Goal: Information Seeking & Learning: Learn about a topic

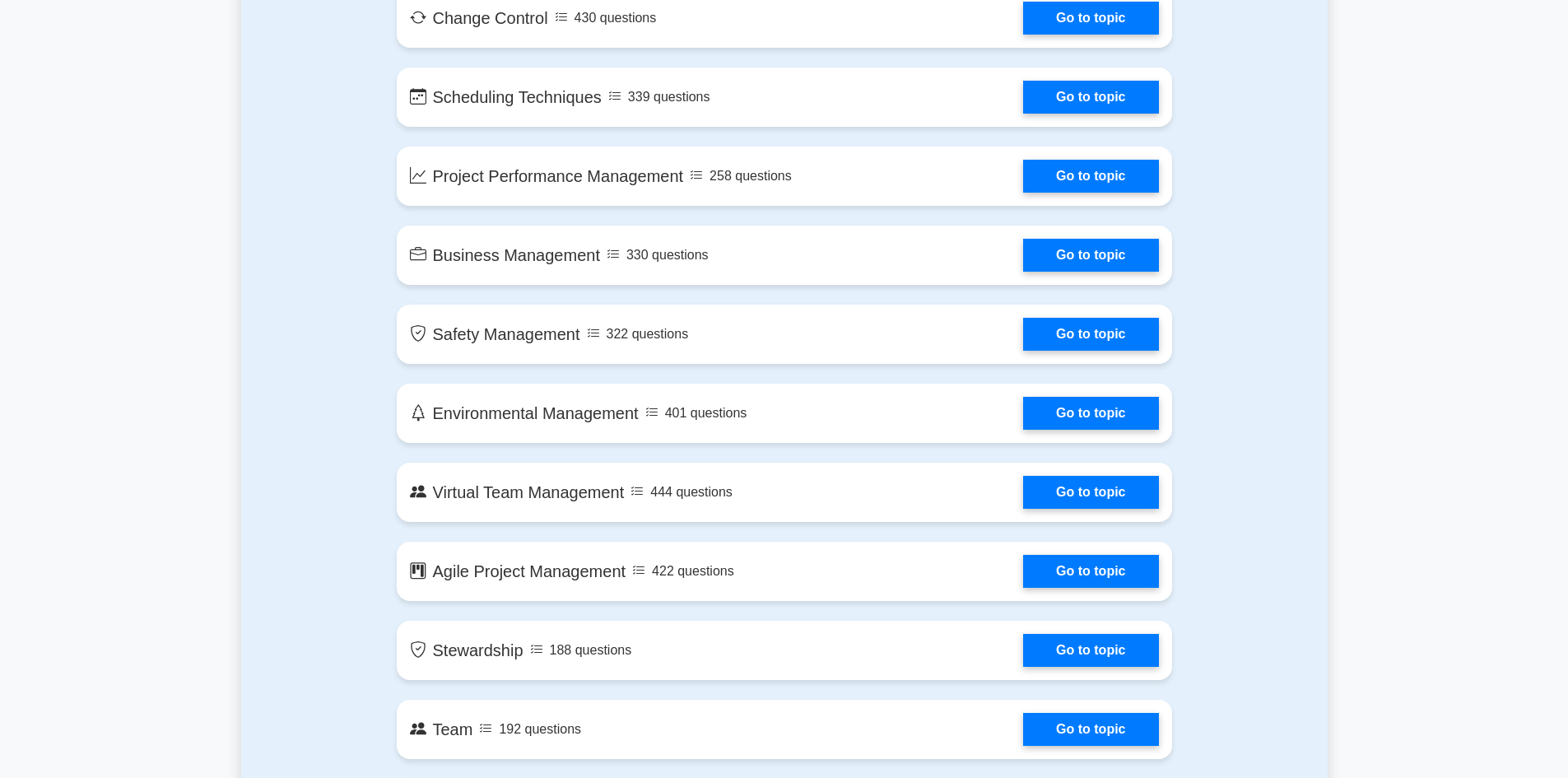
scroll to position [2717, 0]
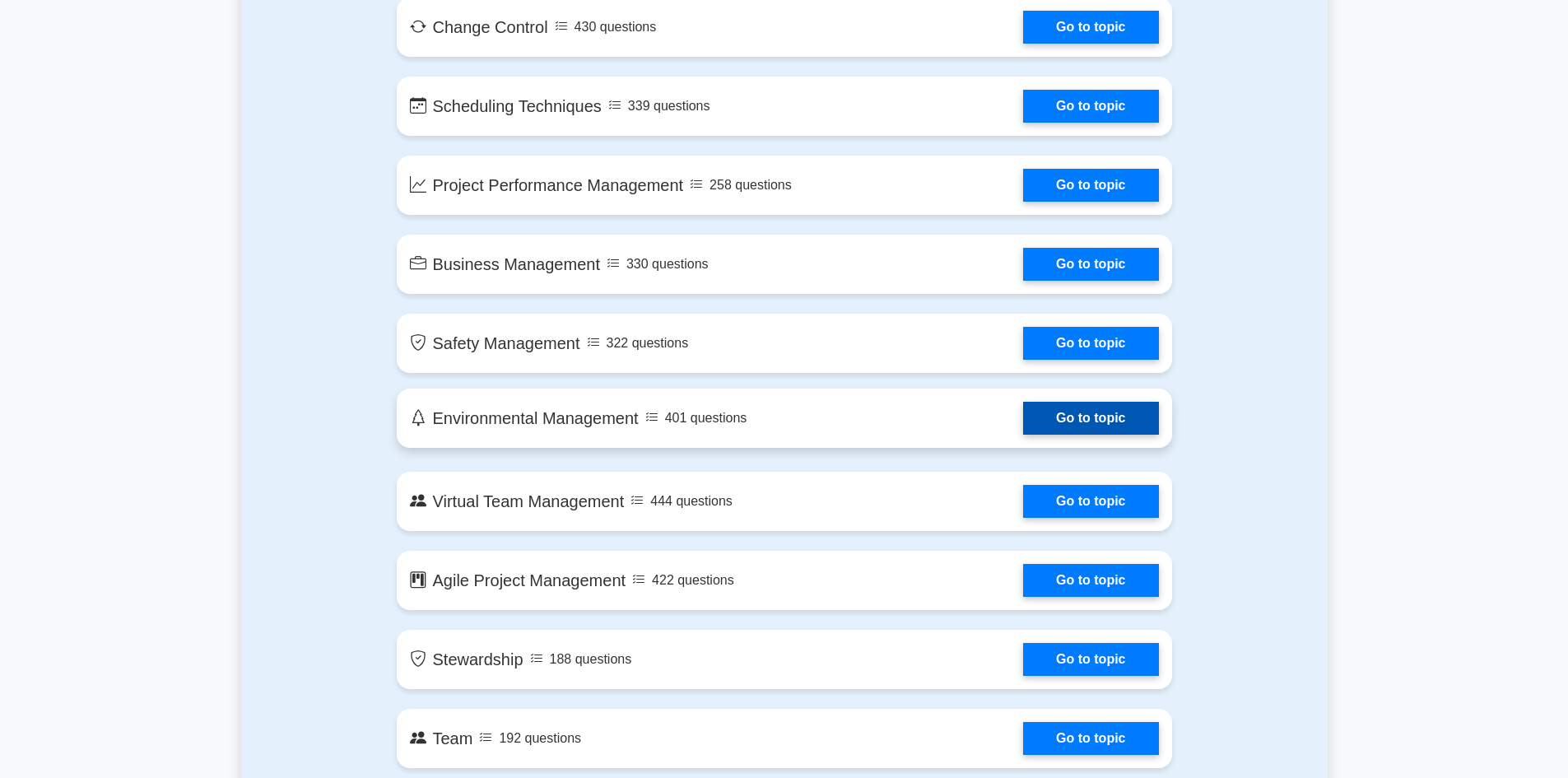
click at [1092, 427] on link "Go to topic" at bounding box center [1091, 418] width 135 height 33
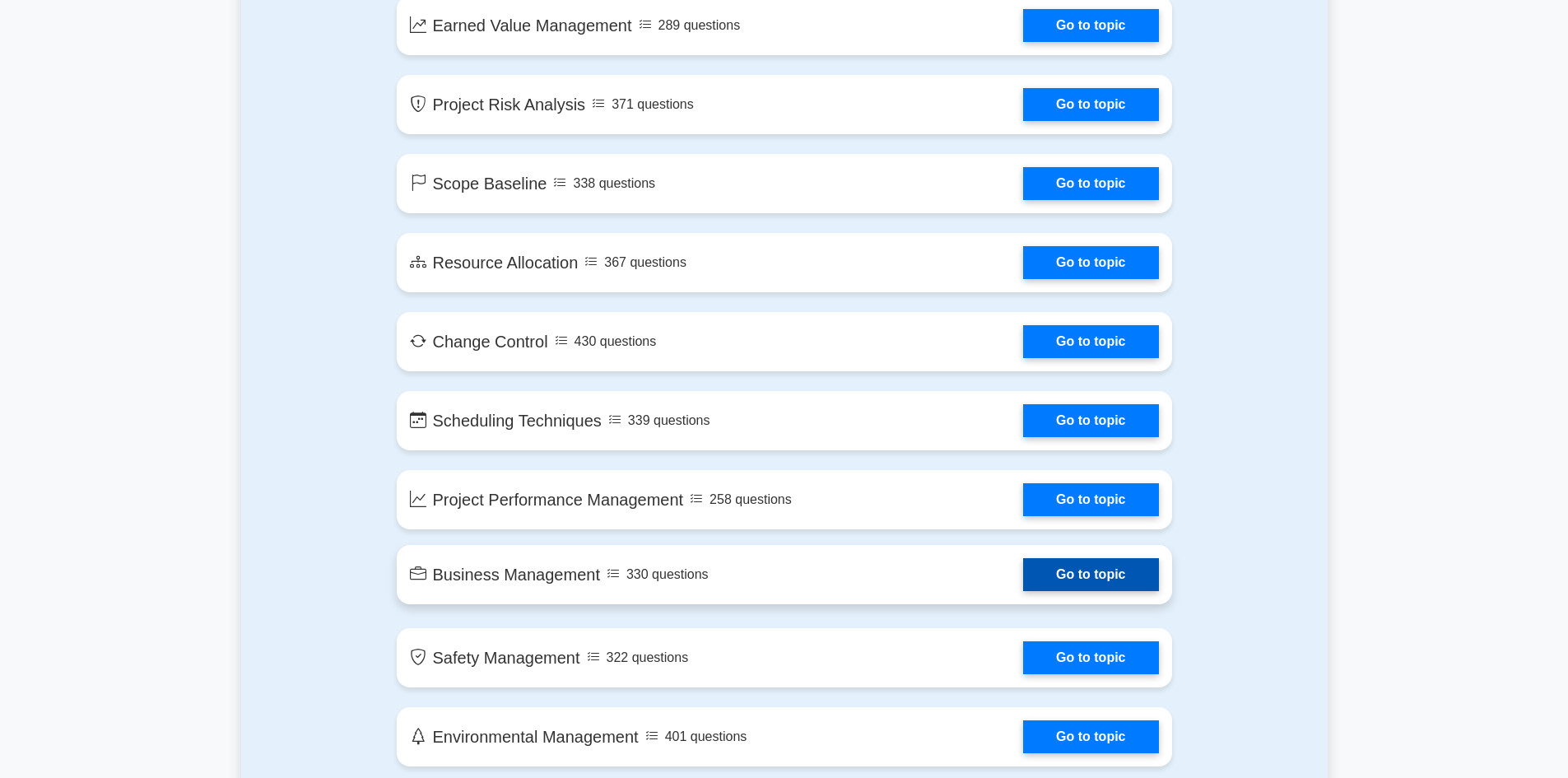
scroll to position [2306, 0]
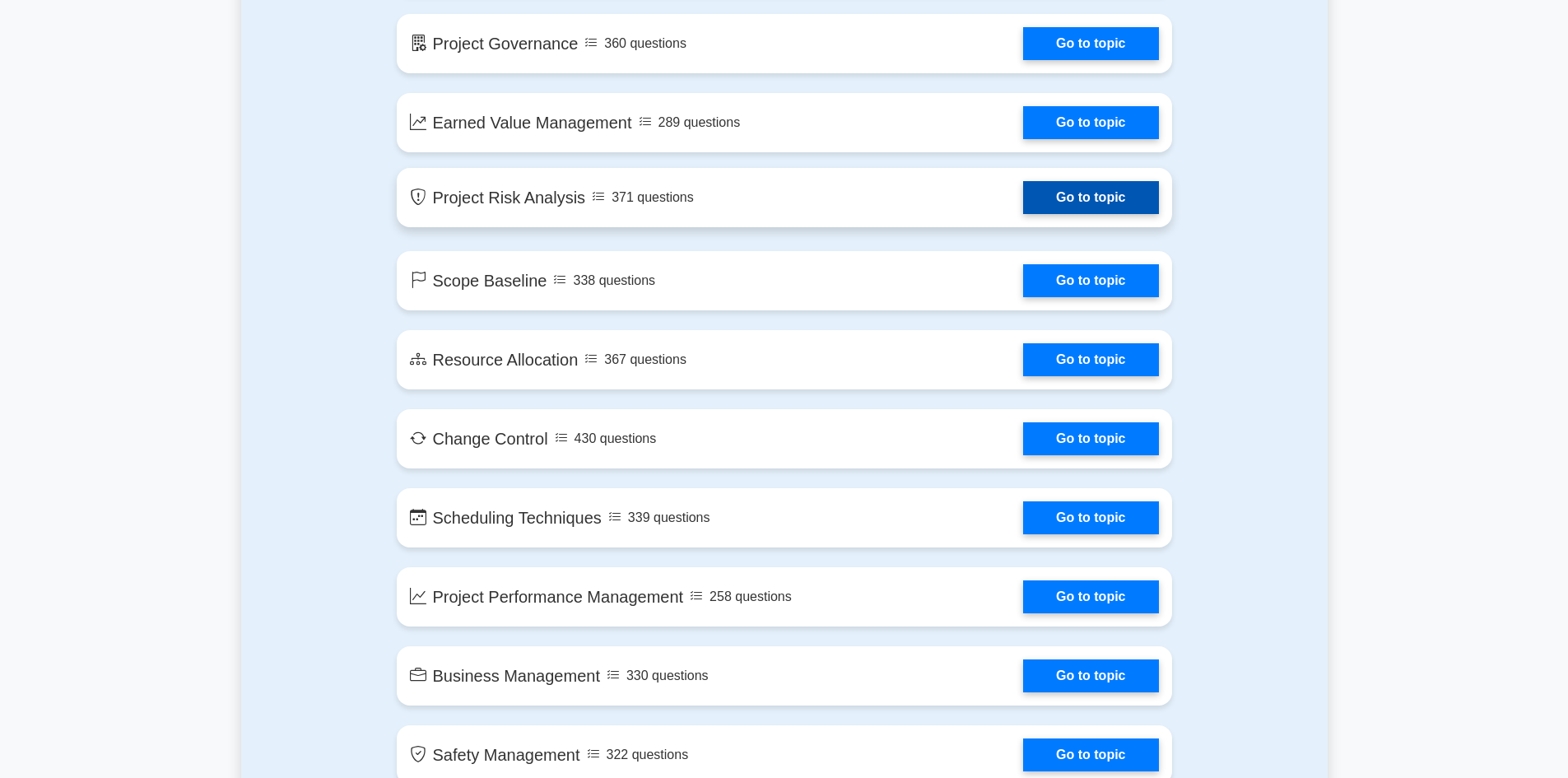
click at [1085, 197] on link "Go to topic" at bounding box center [1091, 197] width 135 height 33
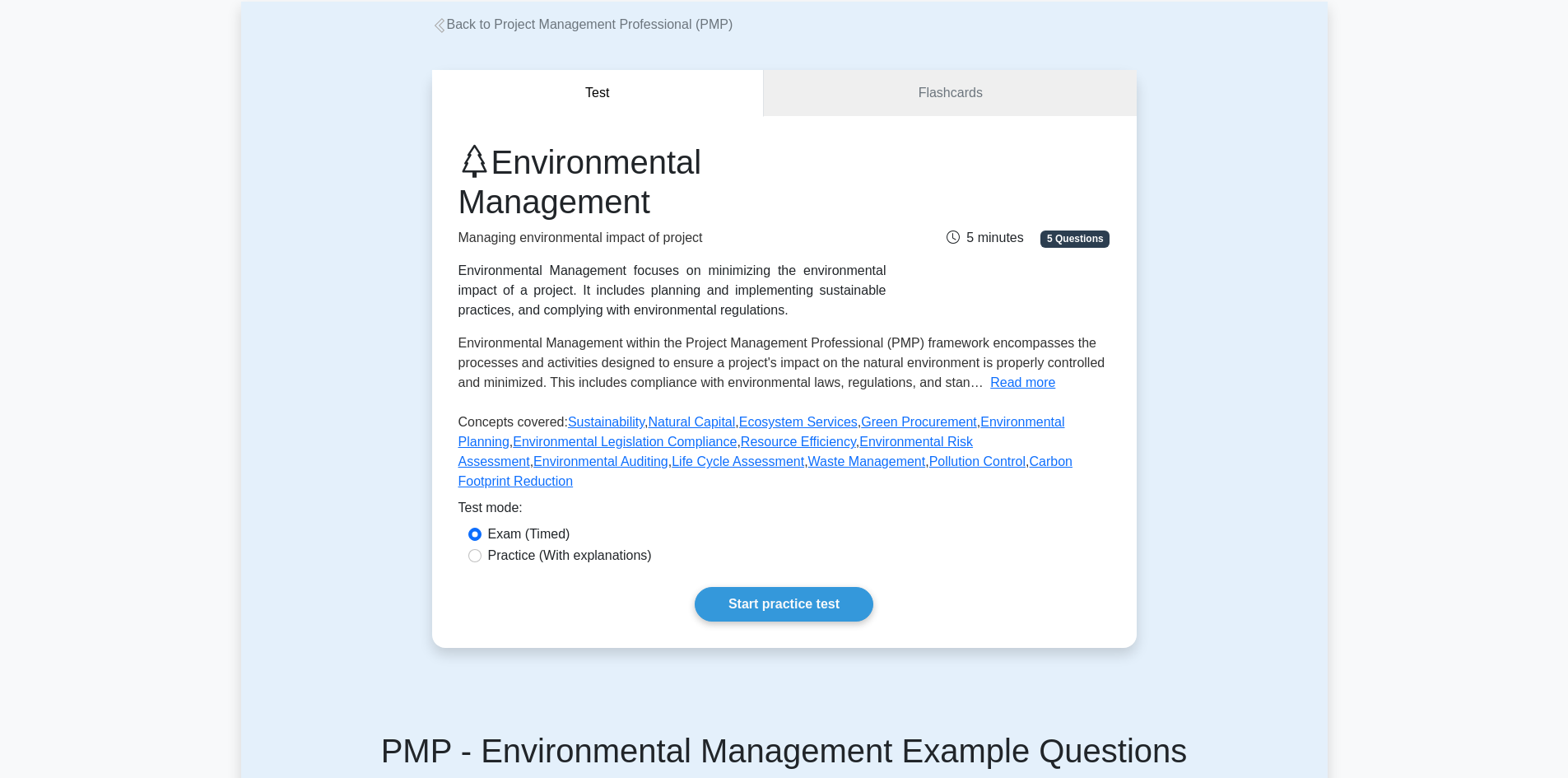
scroll to position [247, 0]
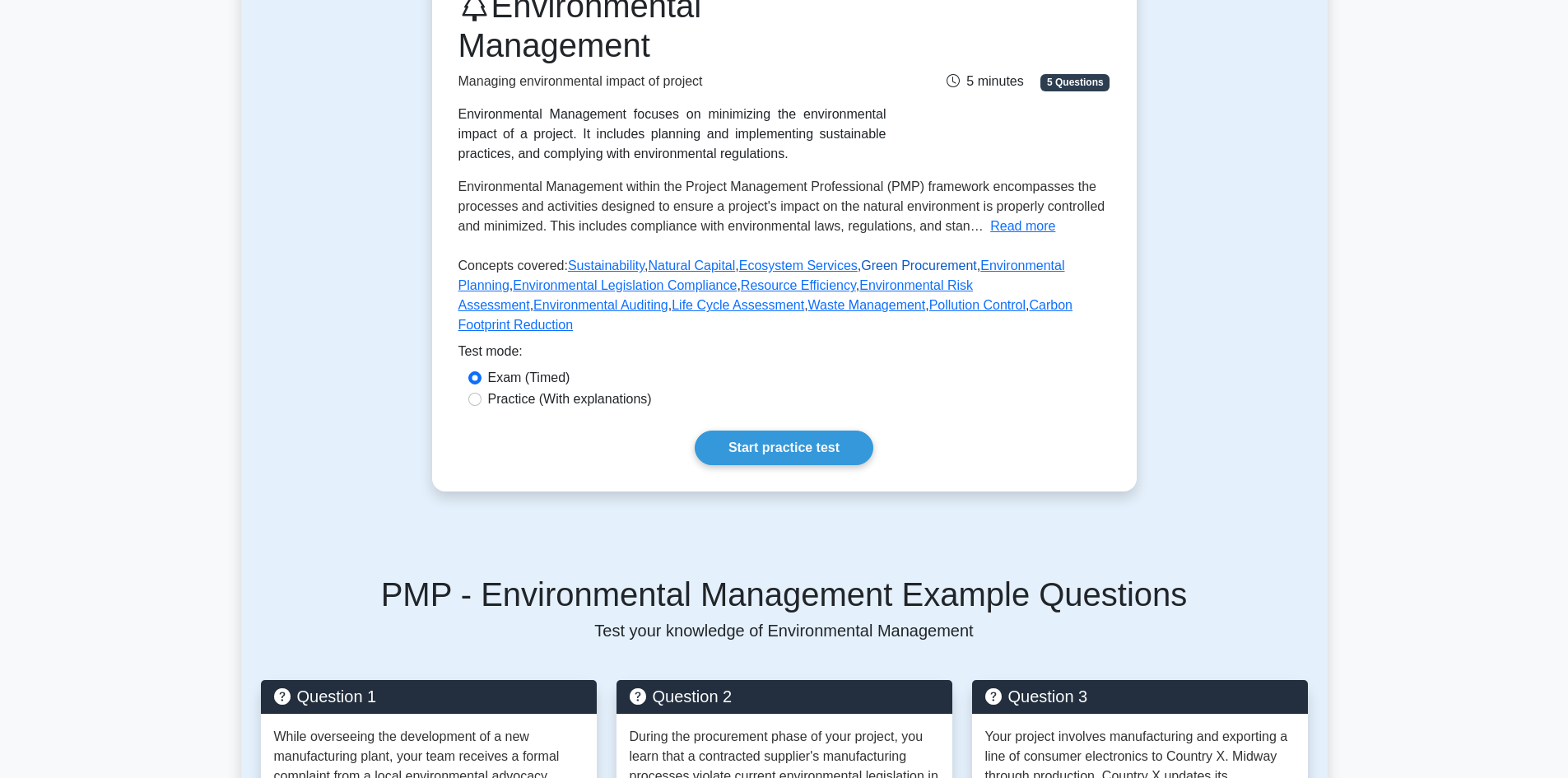
click at [891, 268] on link "Green Procurement" at bounding box center [919, 265] width 116 height 14
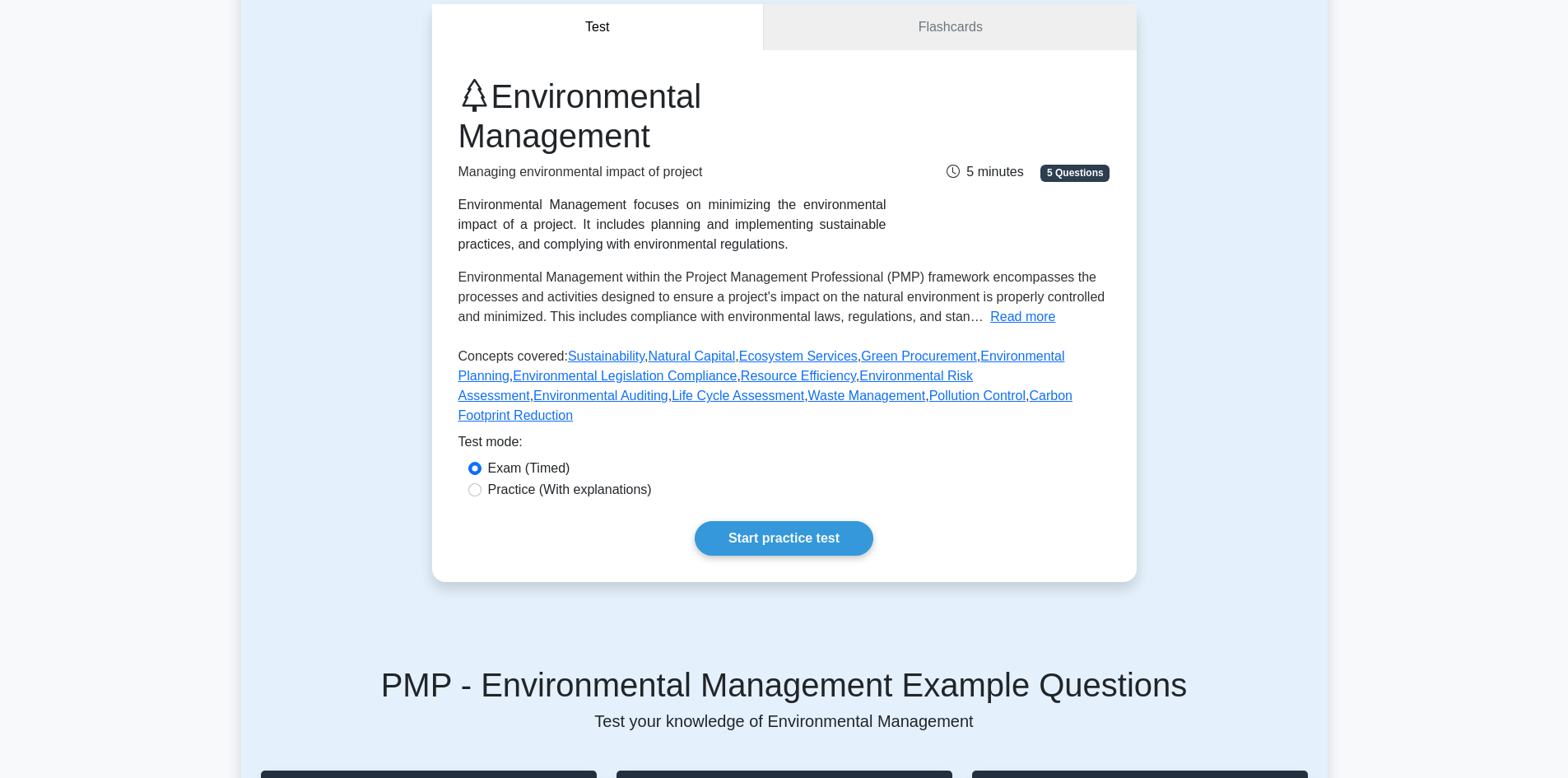
scroll to position [0, 0]
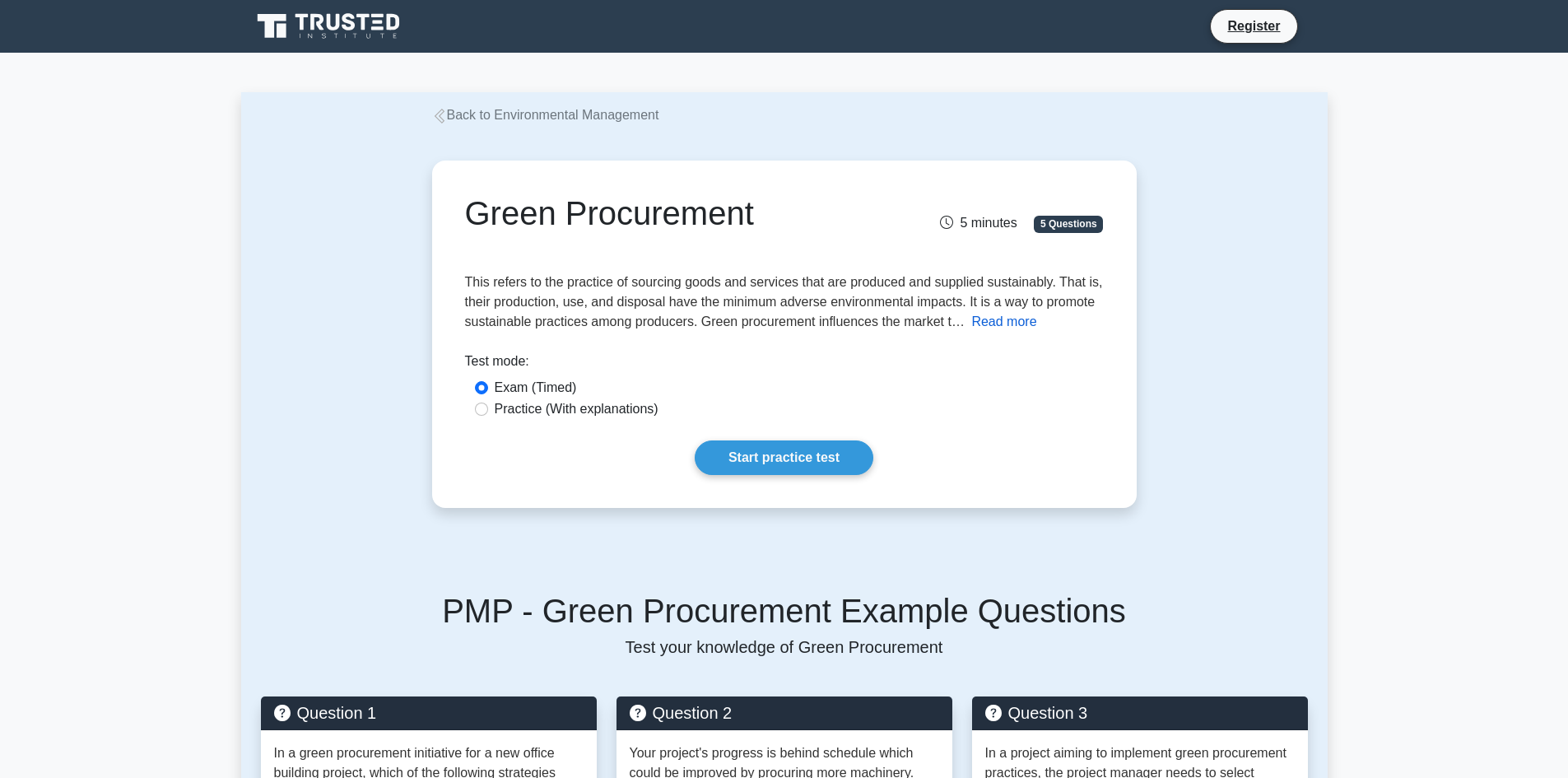
click at [980, 323] on button "Read more" at bounding box center [1004, 321] width 65 height 20
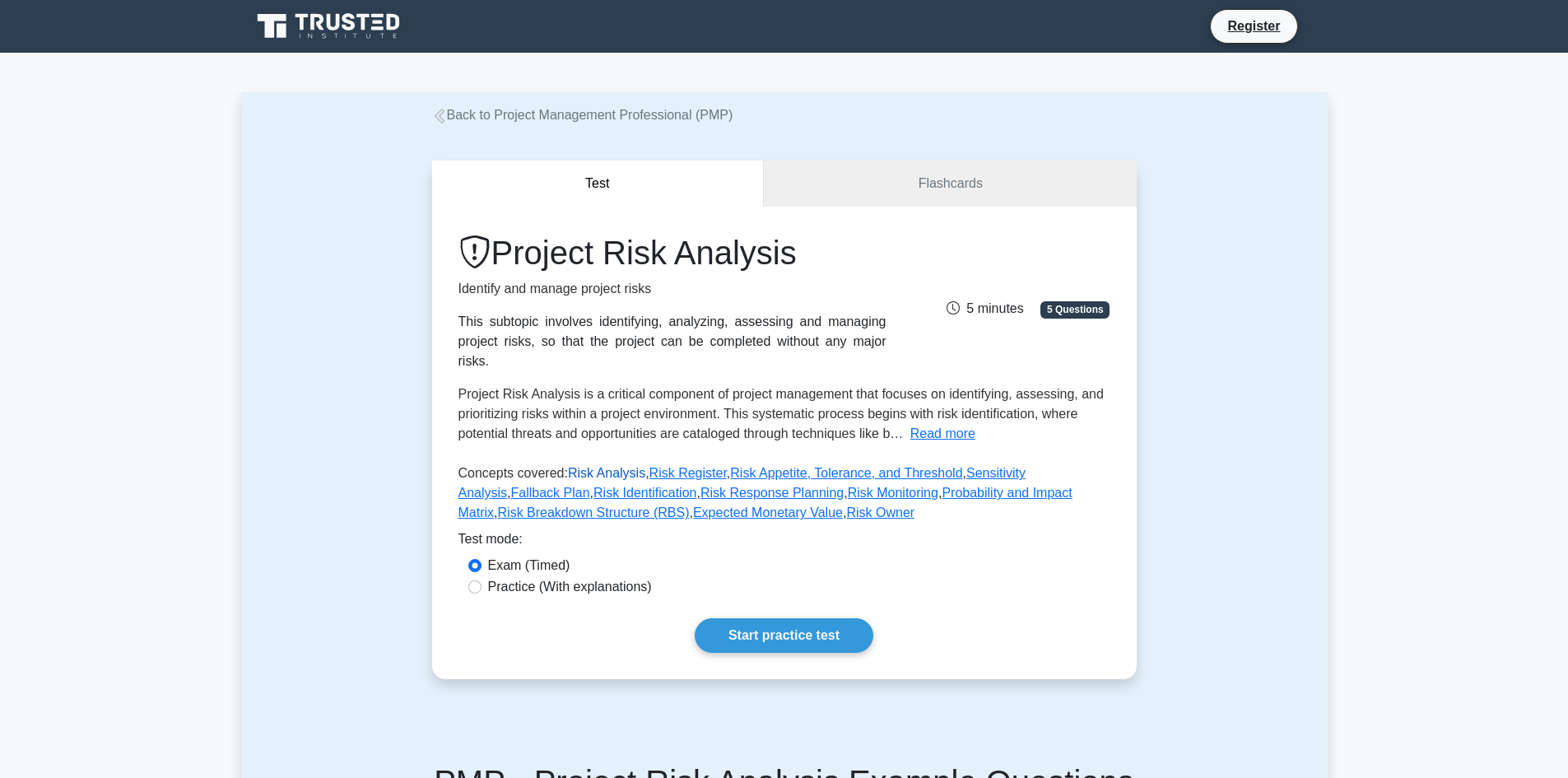
click at [613, 466] on link "Risk Analysis" at bounding box center [607, 473] width 78 height 14
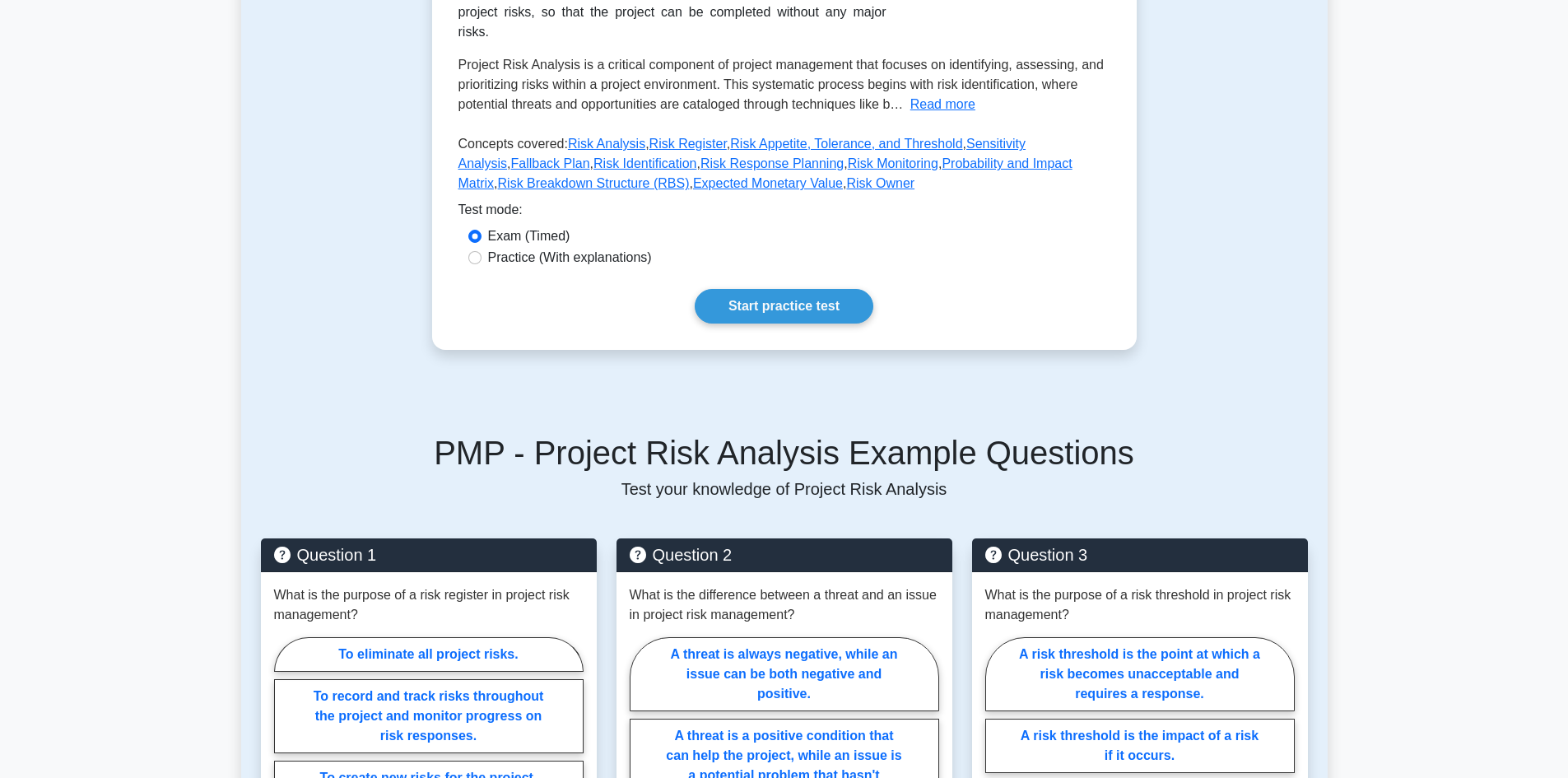
scroll to position [659, 0]
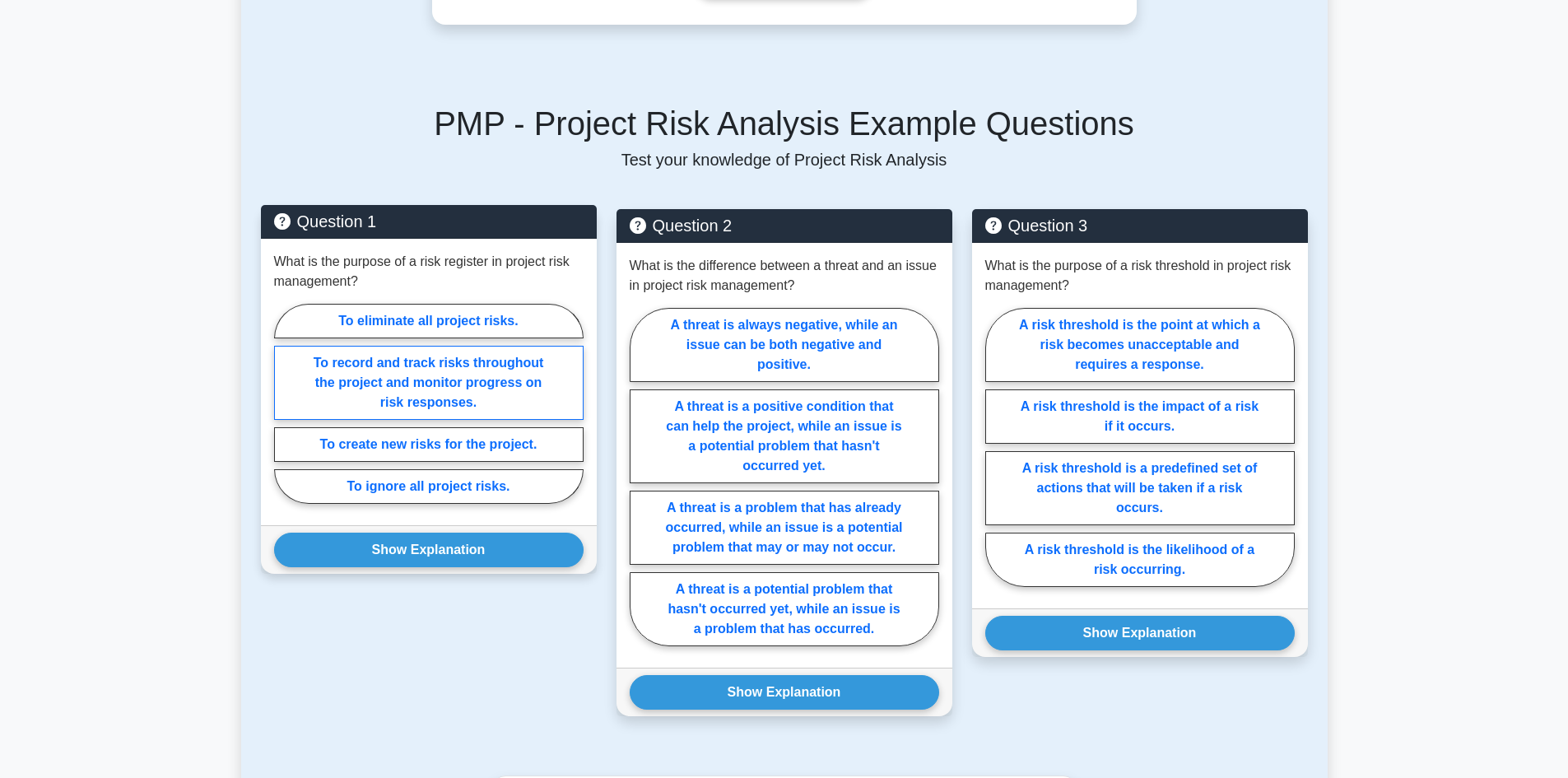
click at [454, 362] on label "To record and track risks throughout the project and monitor progress on risk r…" at bounding box center [429, 382] width 310 height 74
click at [285, 404] on input "To record and track risks throughout the project and monitor progress on risk r…" at bounding box center [279, 408] width 10 height 10
radio input "true"
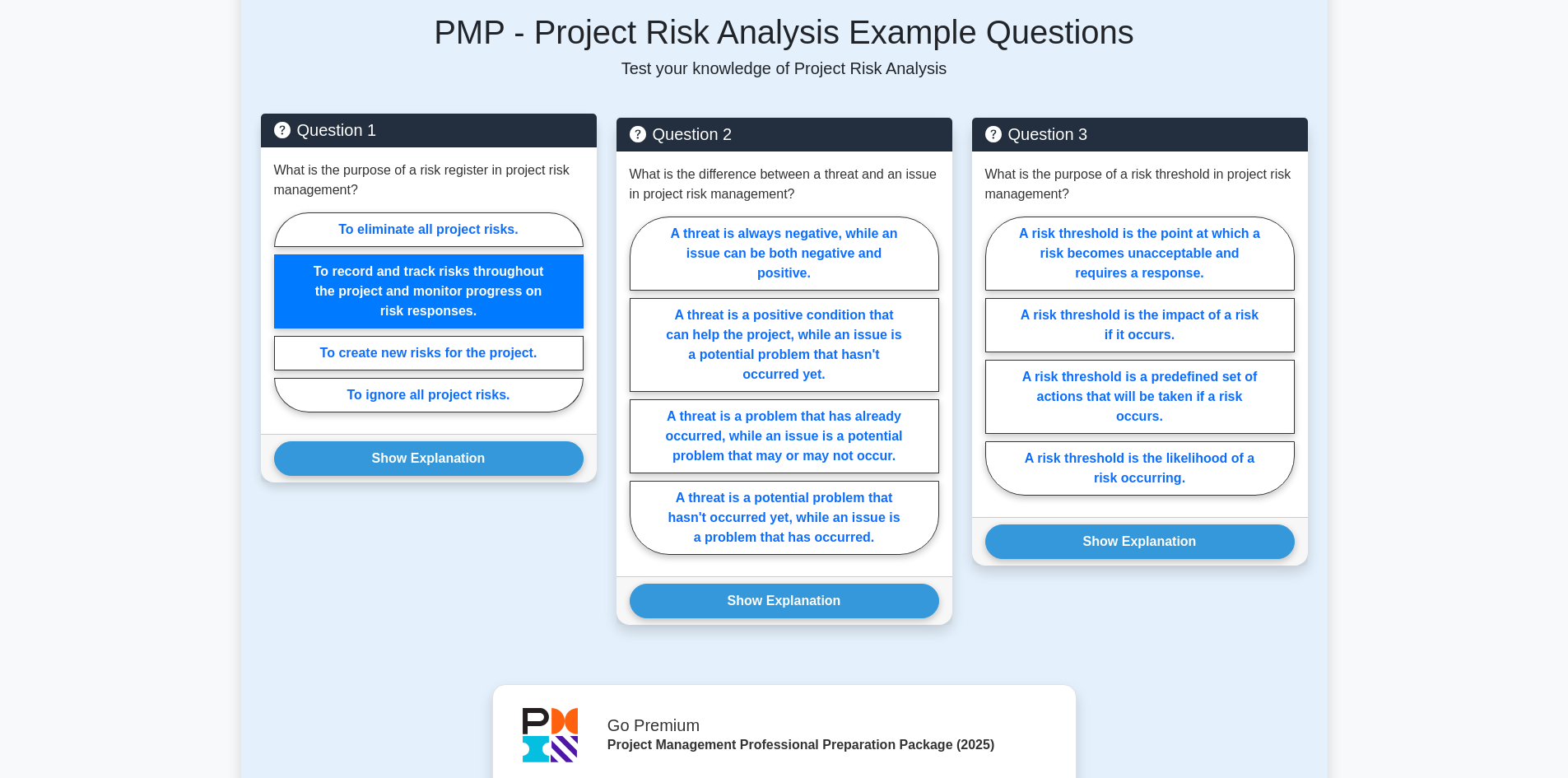
scroll to position [741, 0]
